Goal: Navigation & Orientation: Find specific page/section

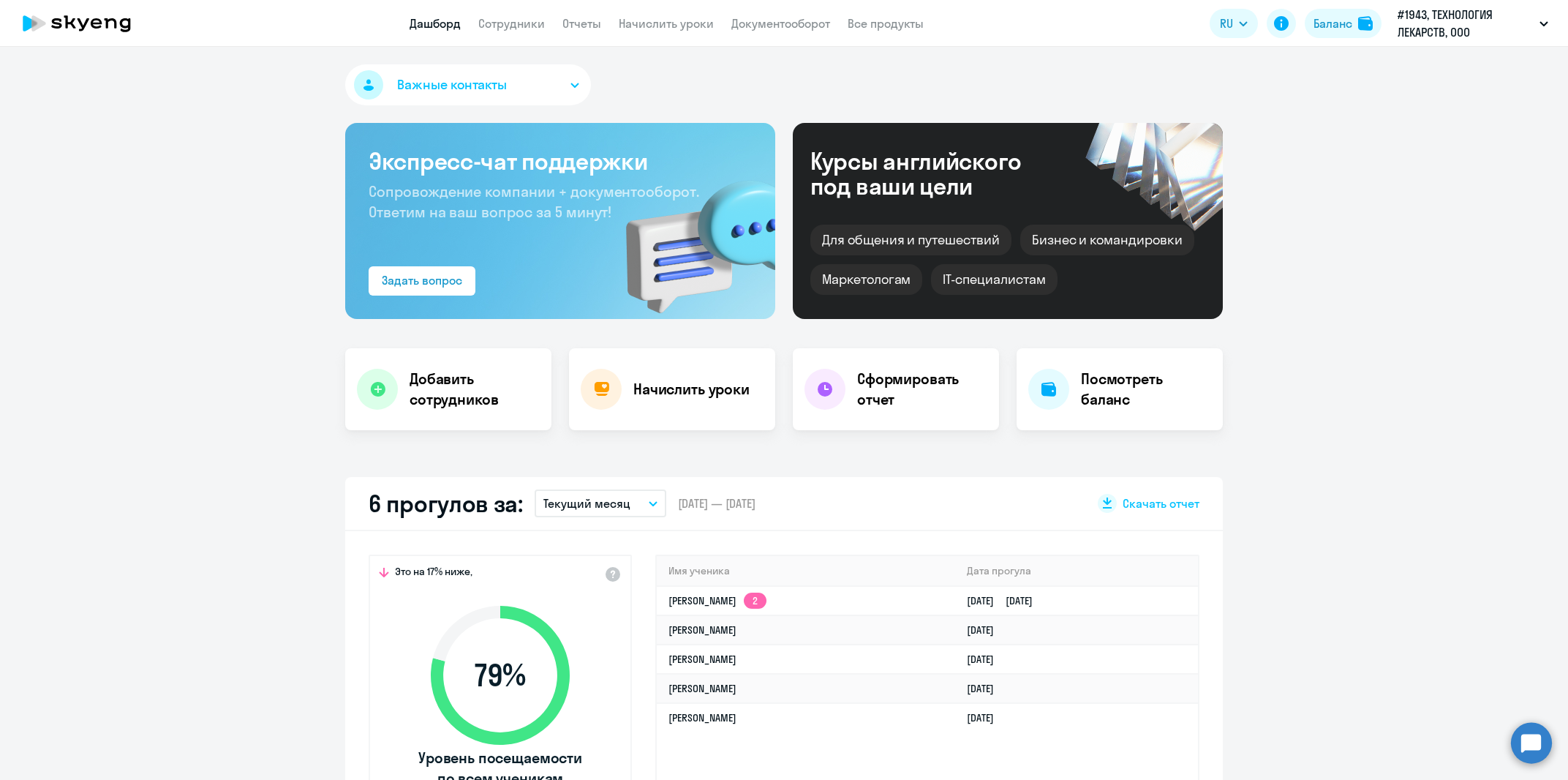
select select "30"
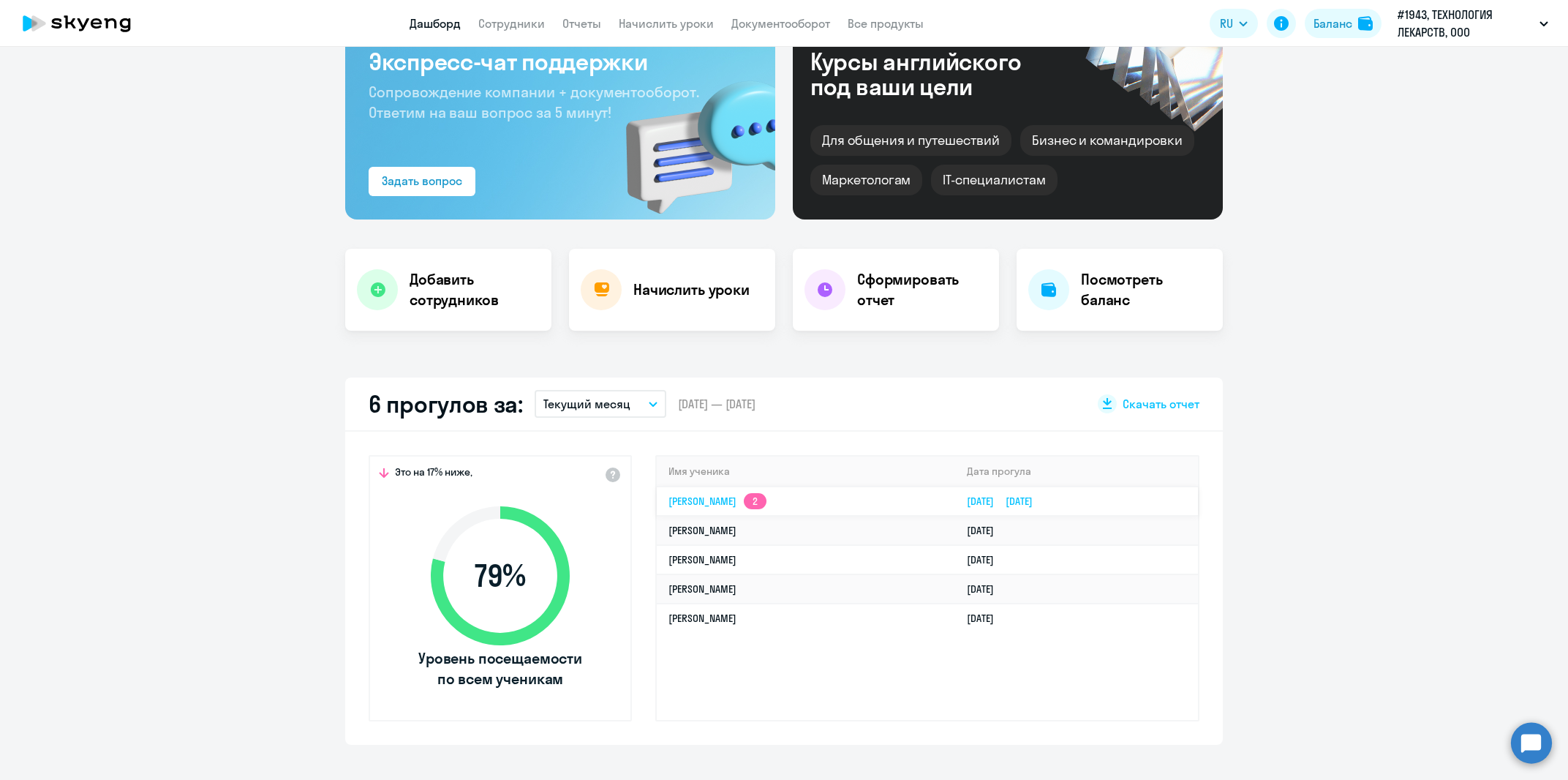
click at [766, 498] on app-skyeng-badge "2" at bounding box center [755, 501] width 22 height 16
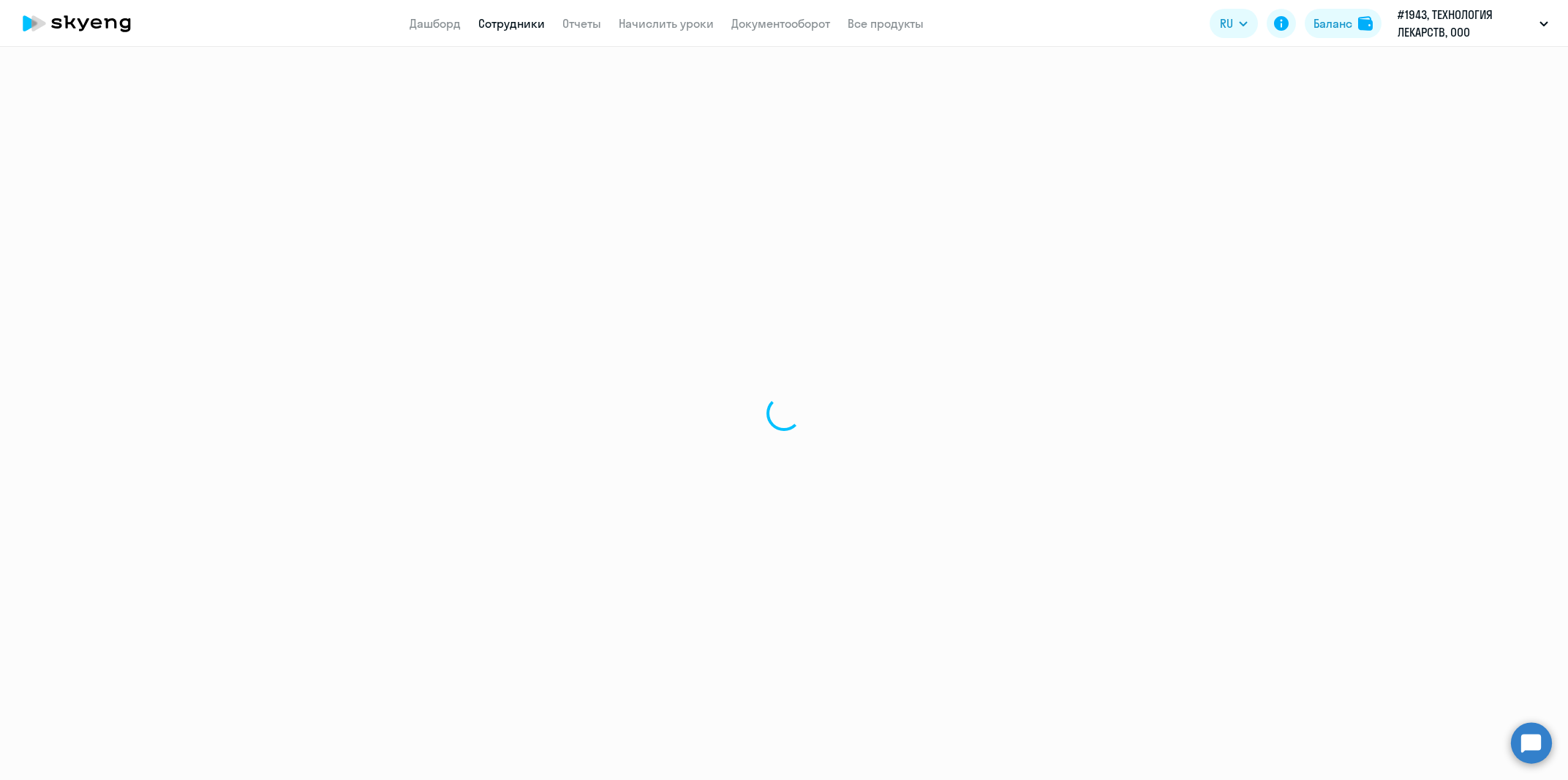
select select "english"
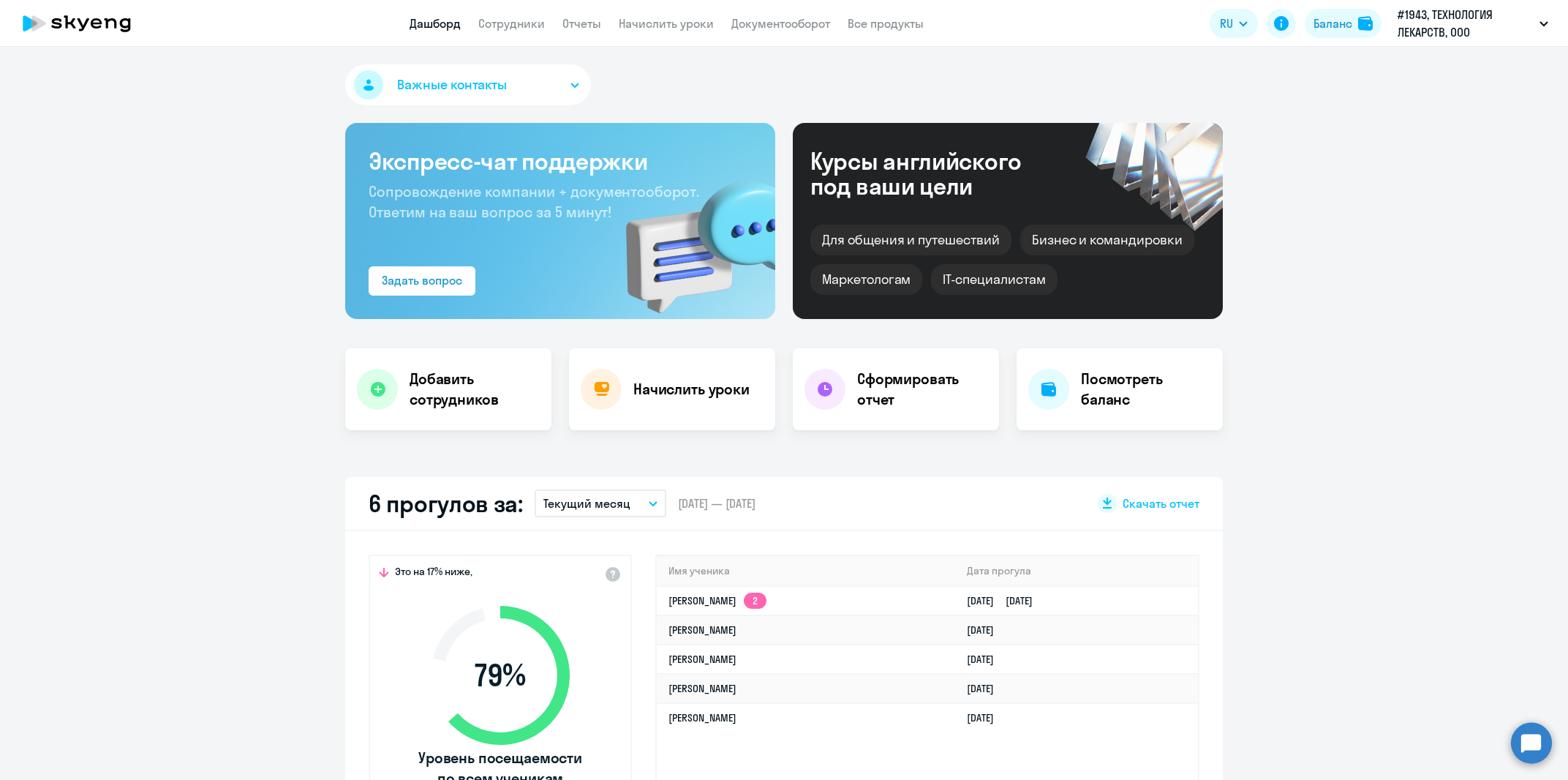
scroll to position [198, 0]
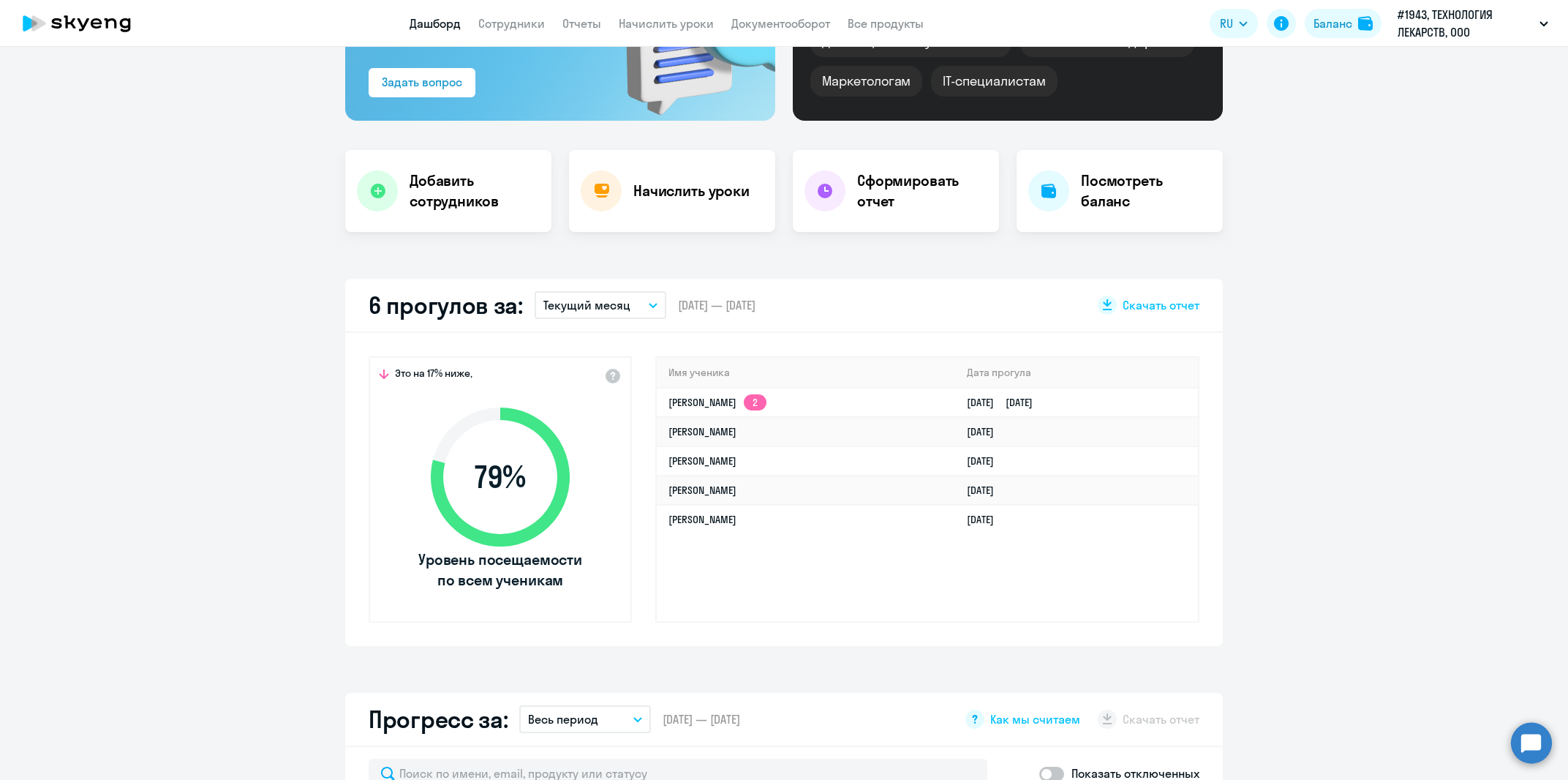
click at [1032, 586] on div "Имя ученика [PERSON_NAME] прогула [PERSON_NAME] 2 [DATE] [DATE] [PERSON_NAME] […" at bounding box center [927, 489] width 544 height 267
select select "30"
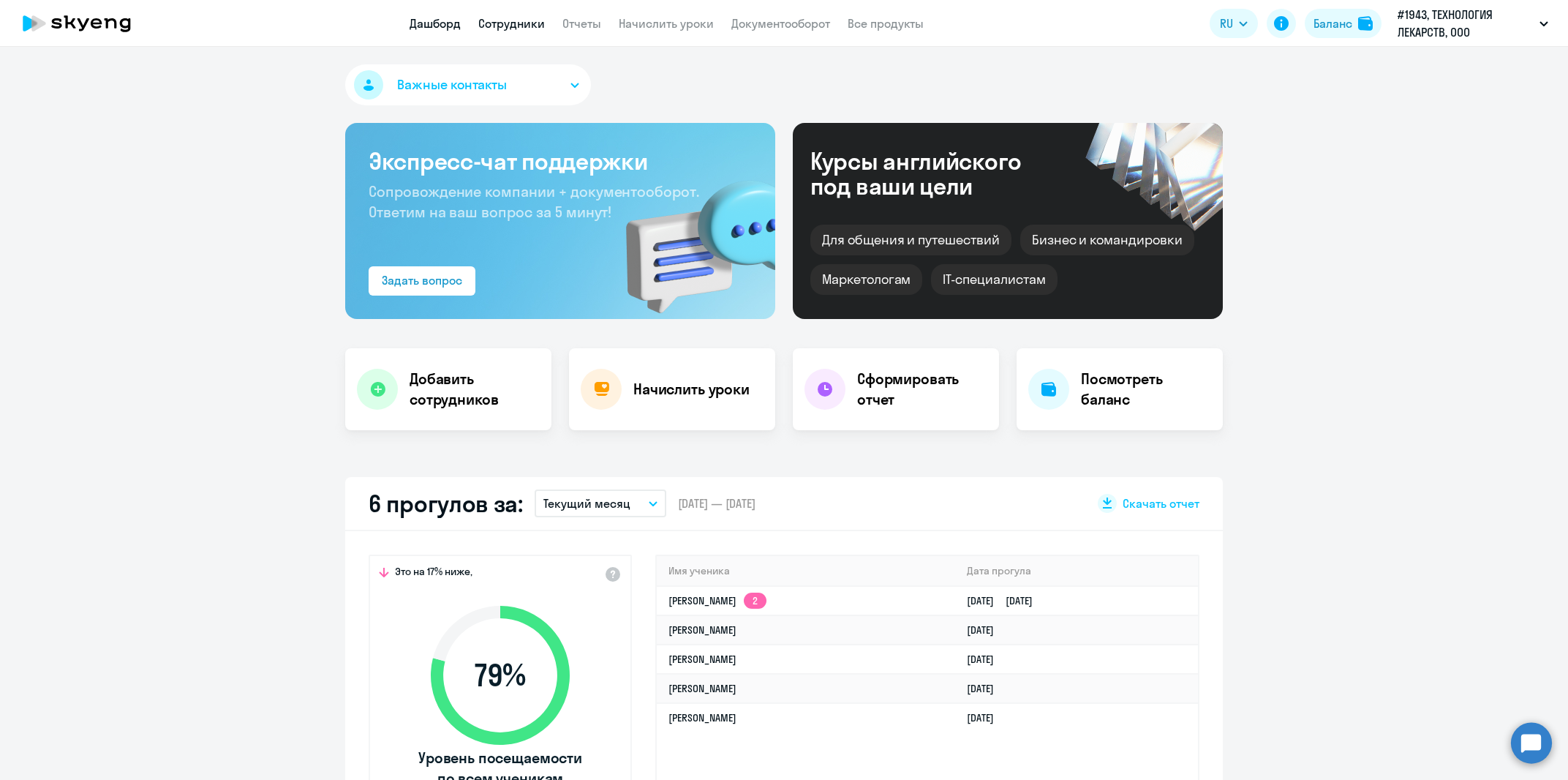
click at [503, 21] on link "Сотрудники" at bounding box center [511, 23] width 67 height 14
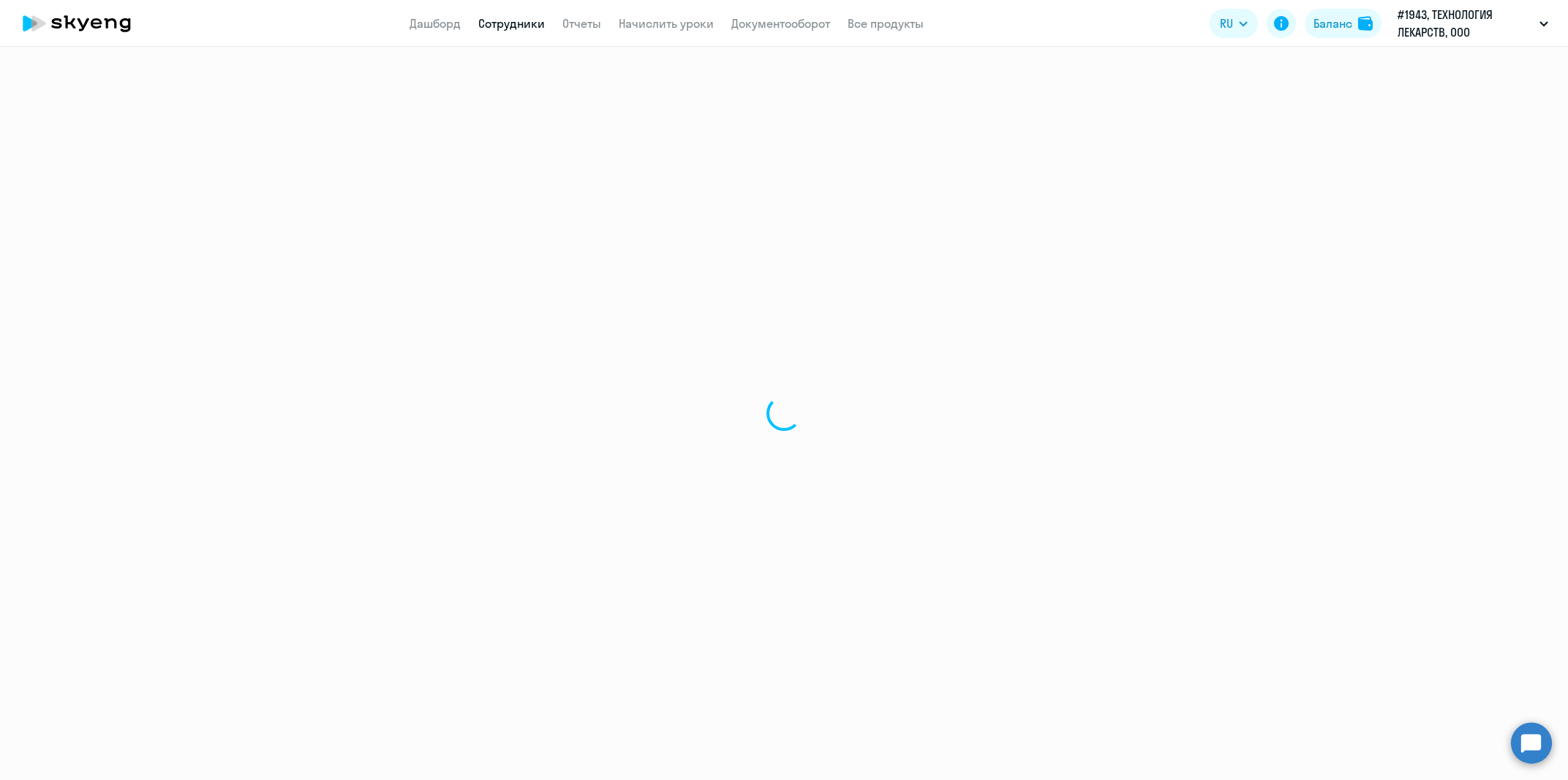
select select "30"
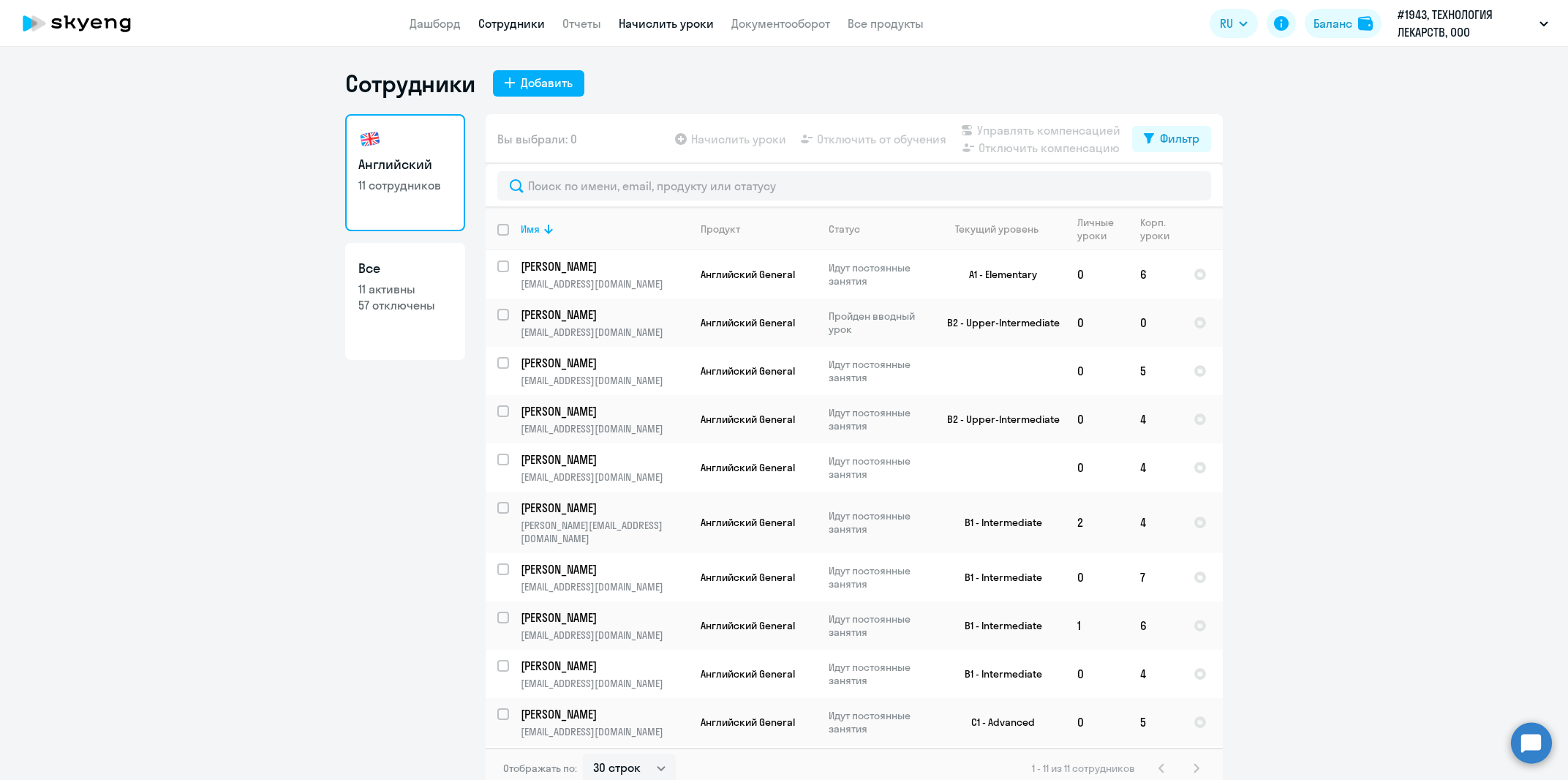
click at [652, 29] on link "Начислить уроки" at bounding box center [666, 23] width 95 height 14
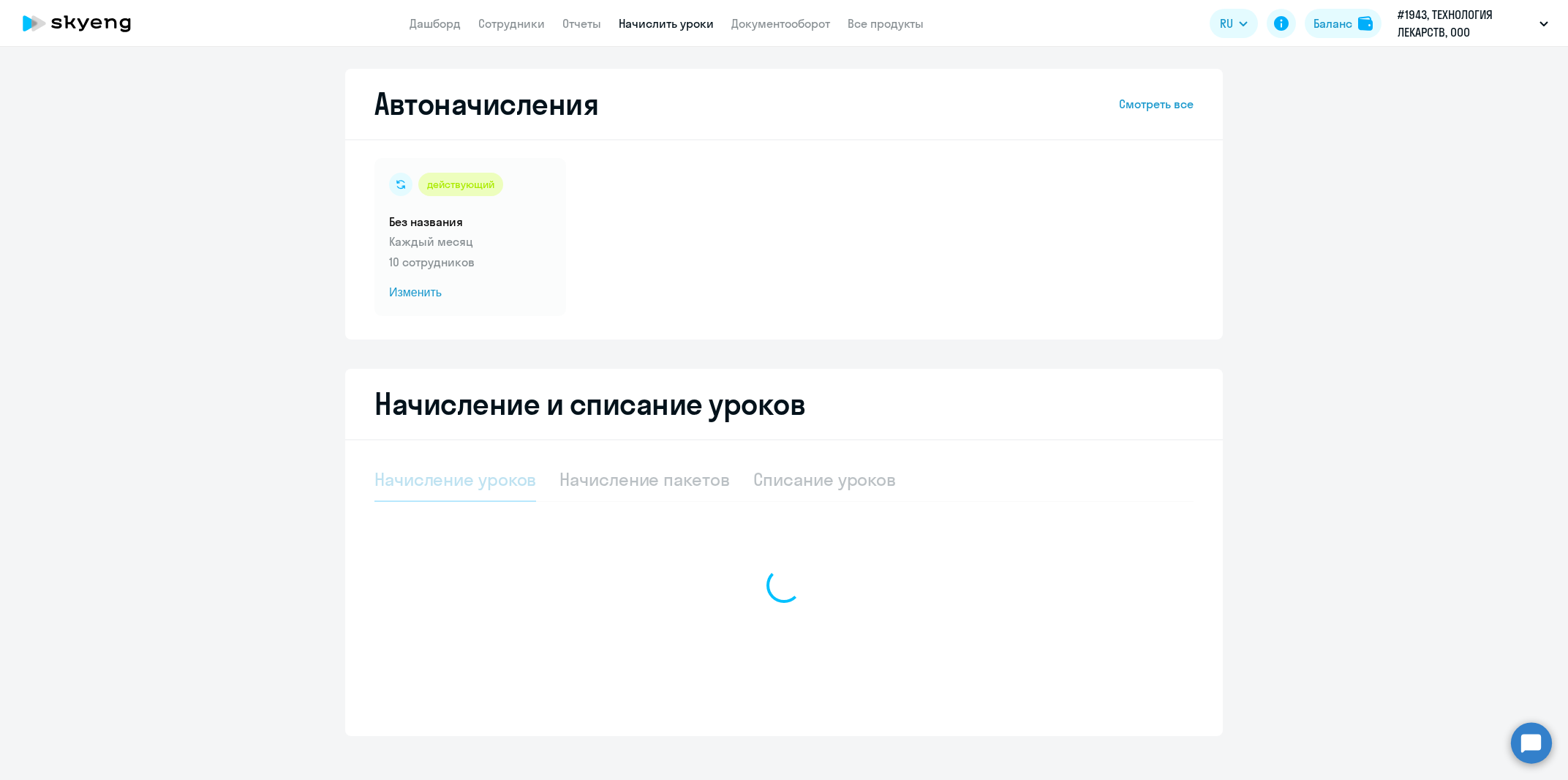
select select "10"
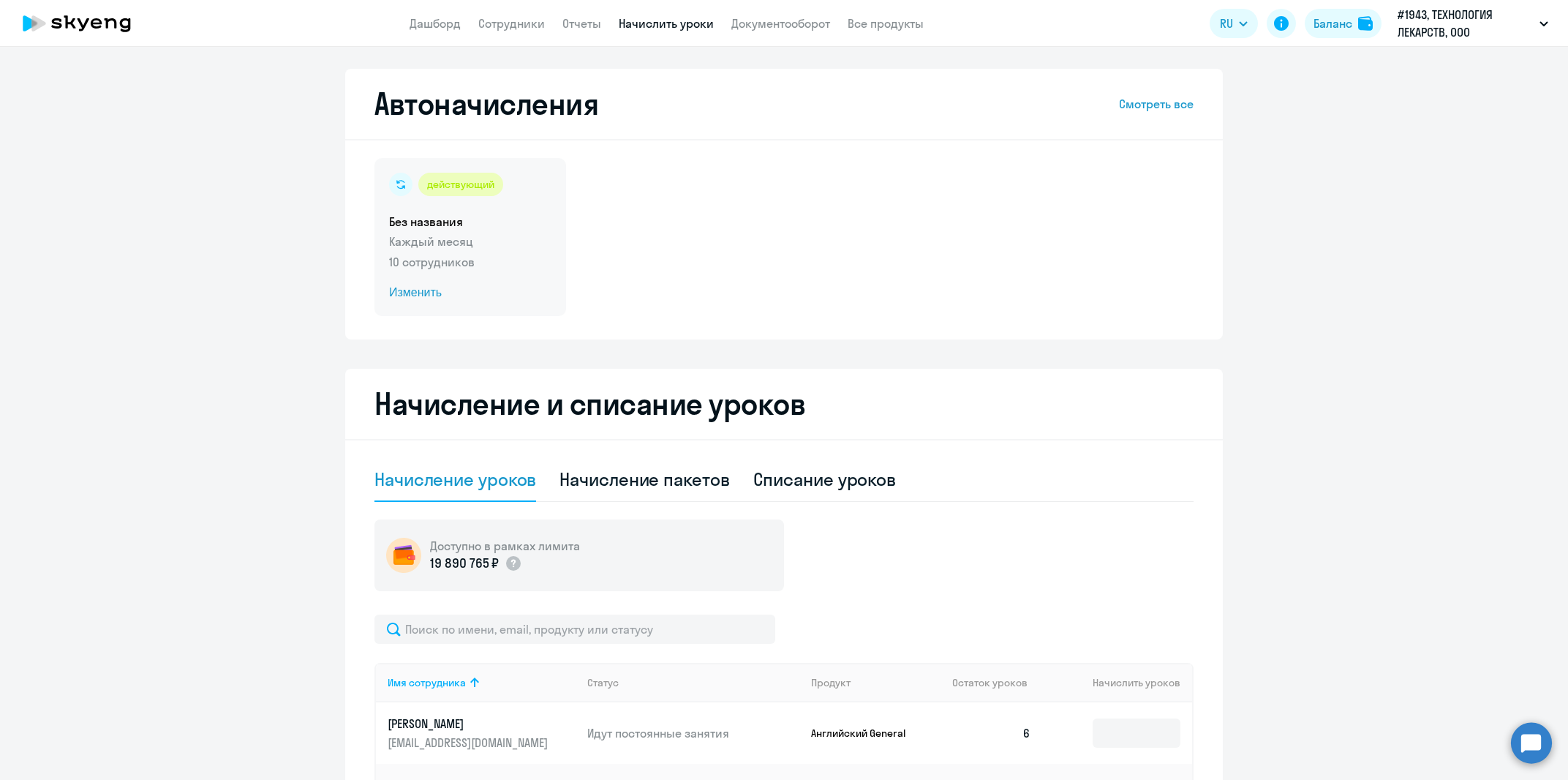
click at [483, 270] on p "10 сотрудников" at bounding box center [470, 262] width 162 height 18
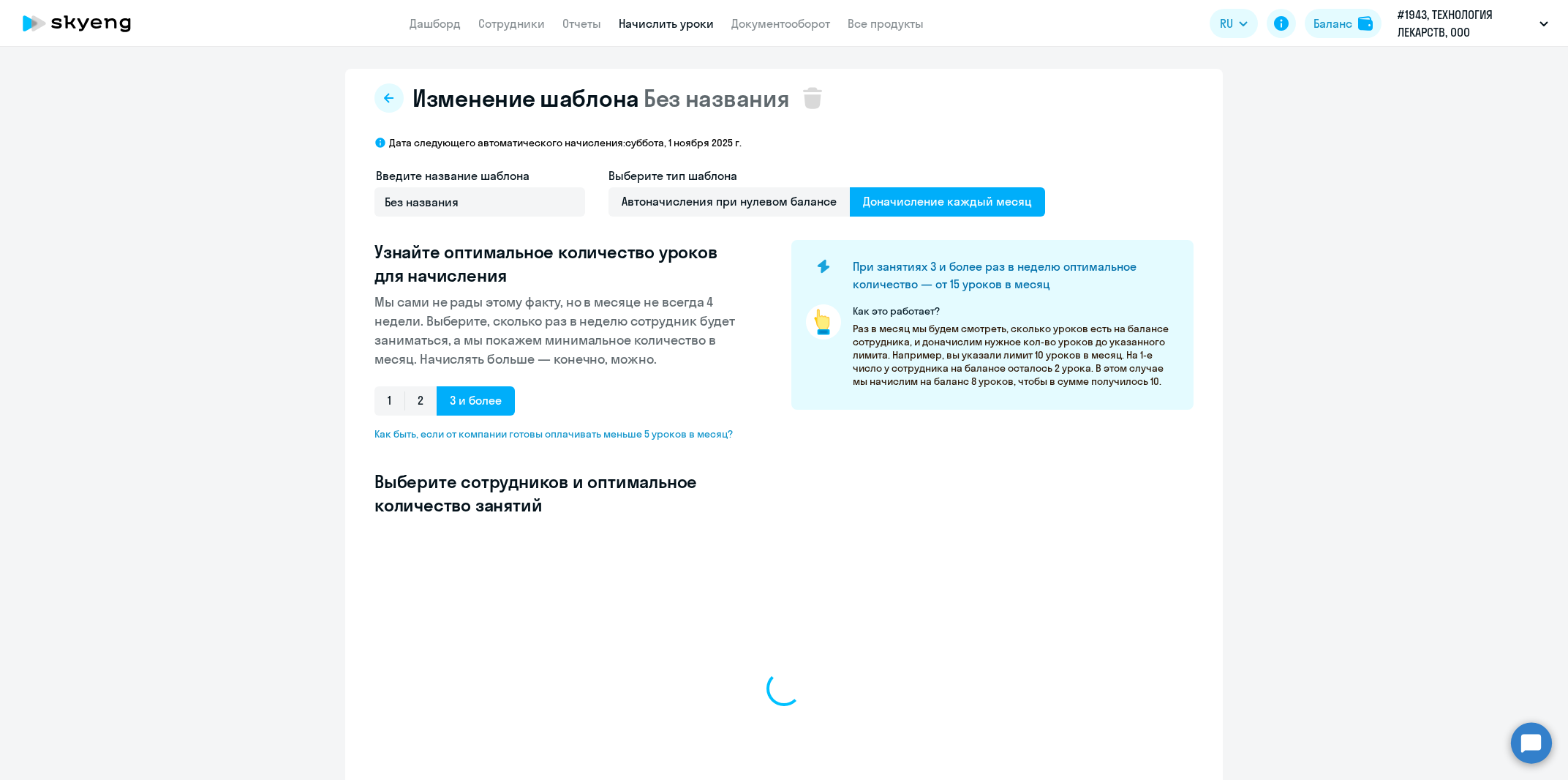
select select "10"
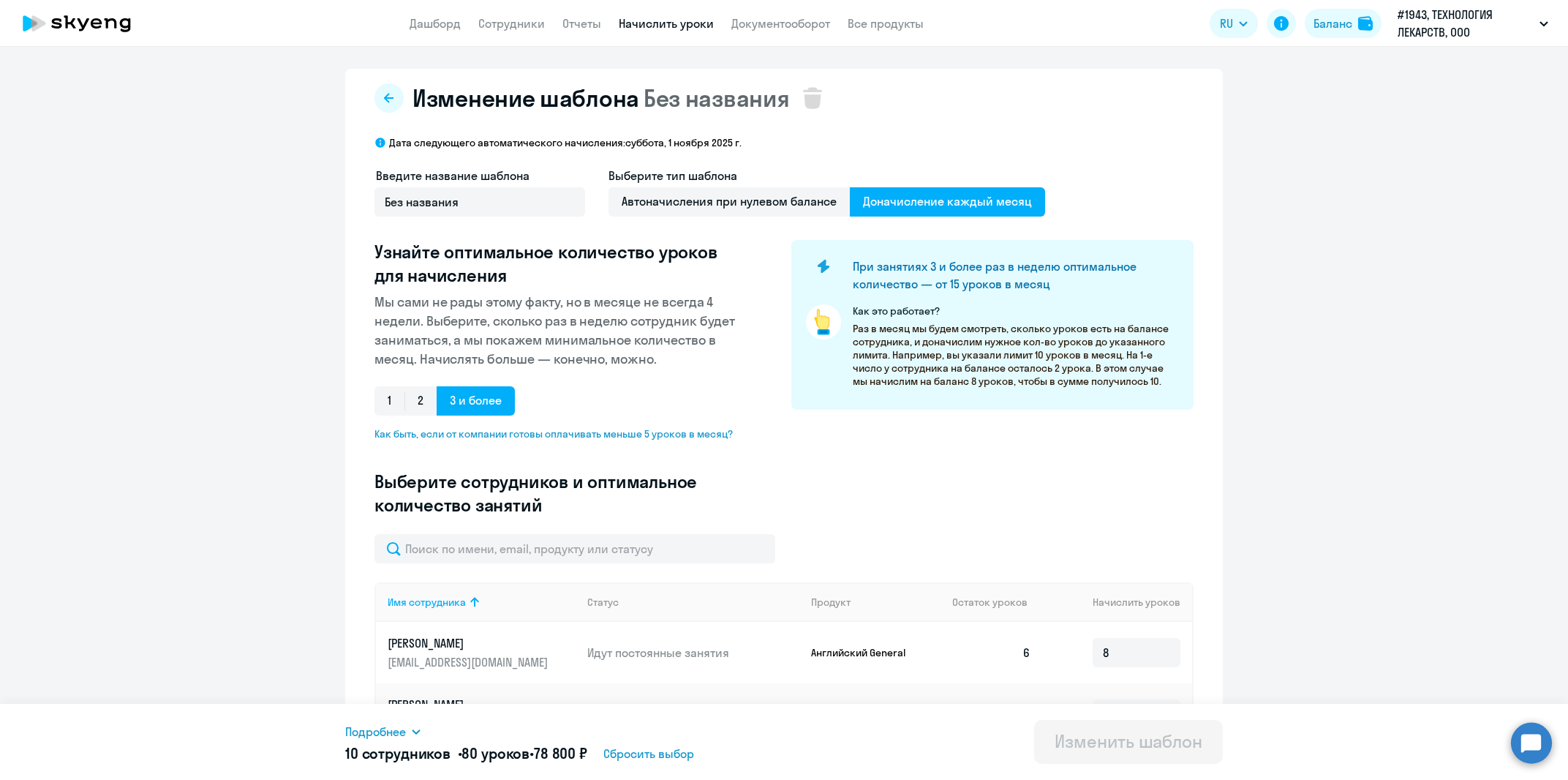
click at [42, 22] on icon at bounding box center [38, 23] width 14 height 16
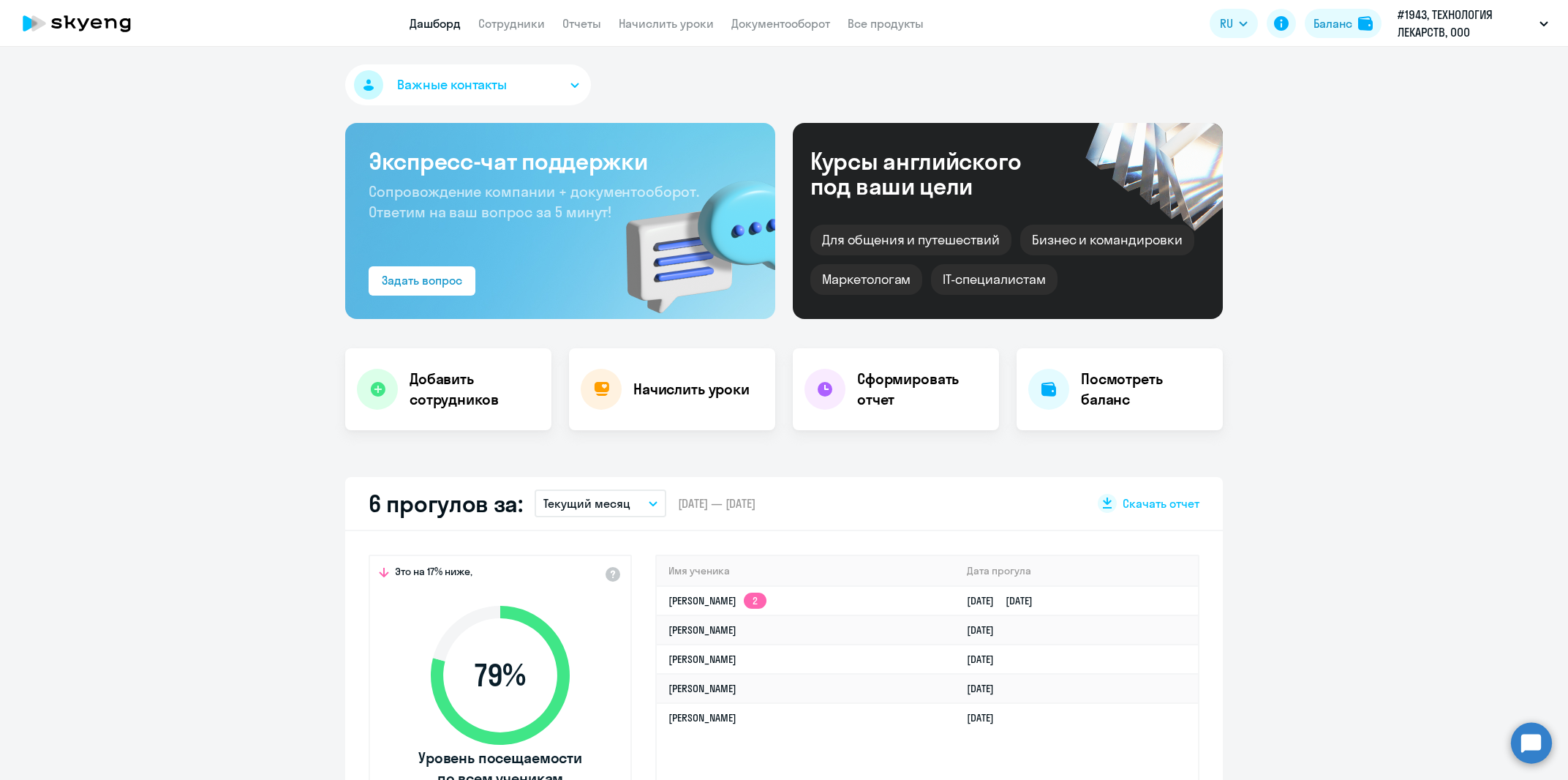
select select "30"
